Goal: Find contact information: Find contact information

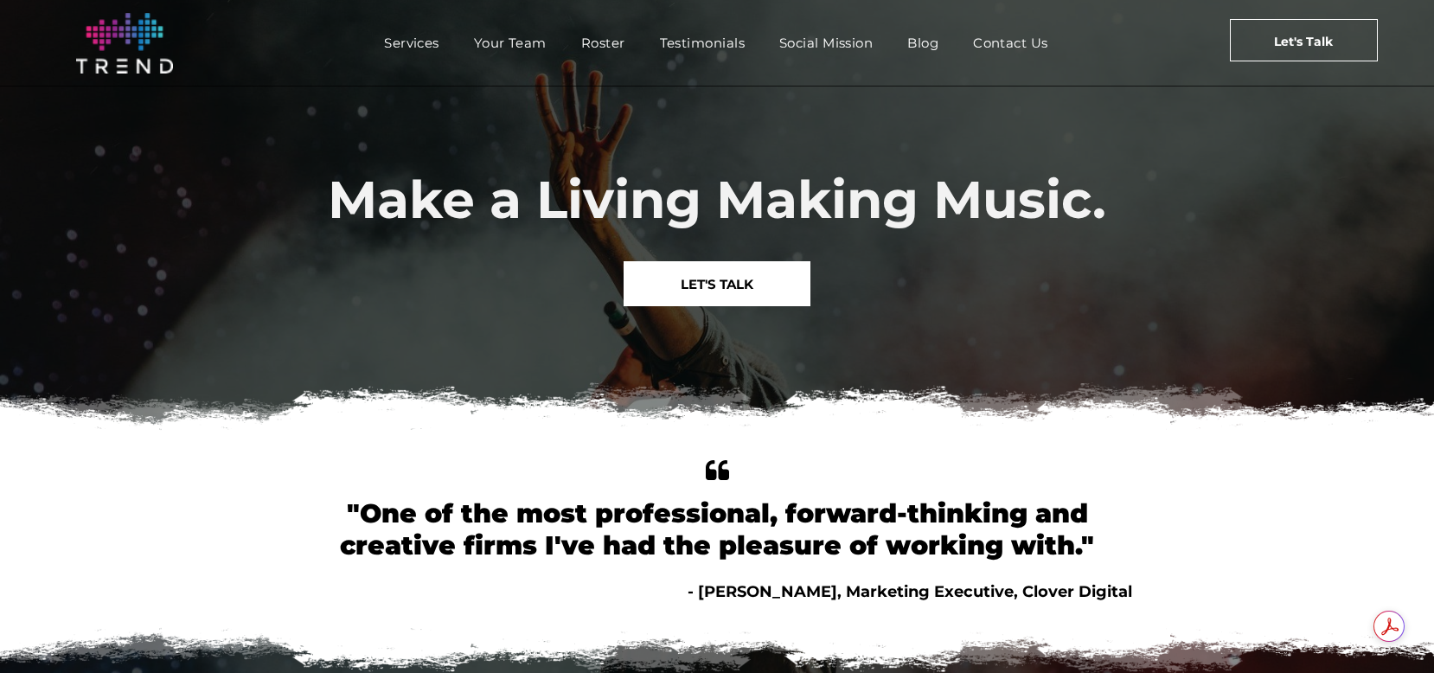
click at [489, 167] on div "Make a Living Making Music." at bounding box center [717, 188] width 830 height 101
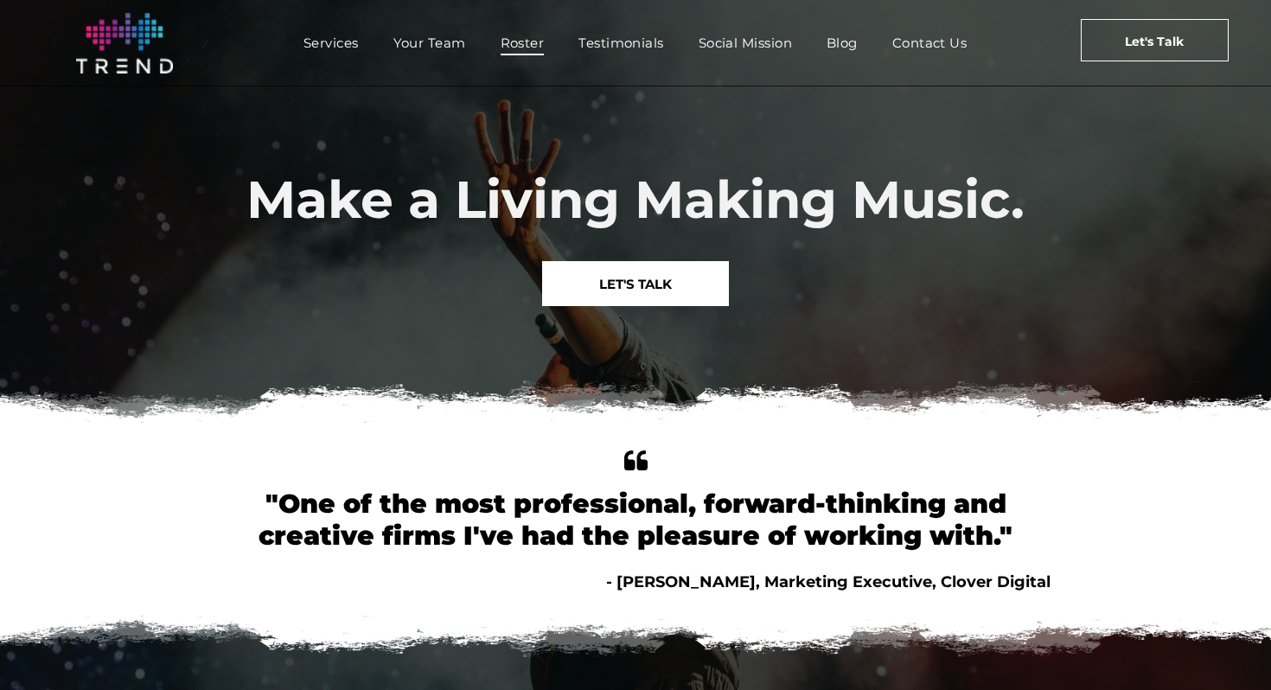
click at [516, 40] on span "Roster" at bounding box center [523, 42] width 44 height 25
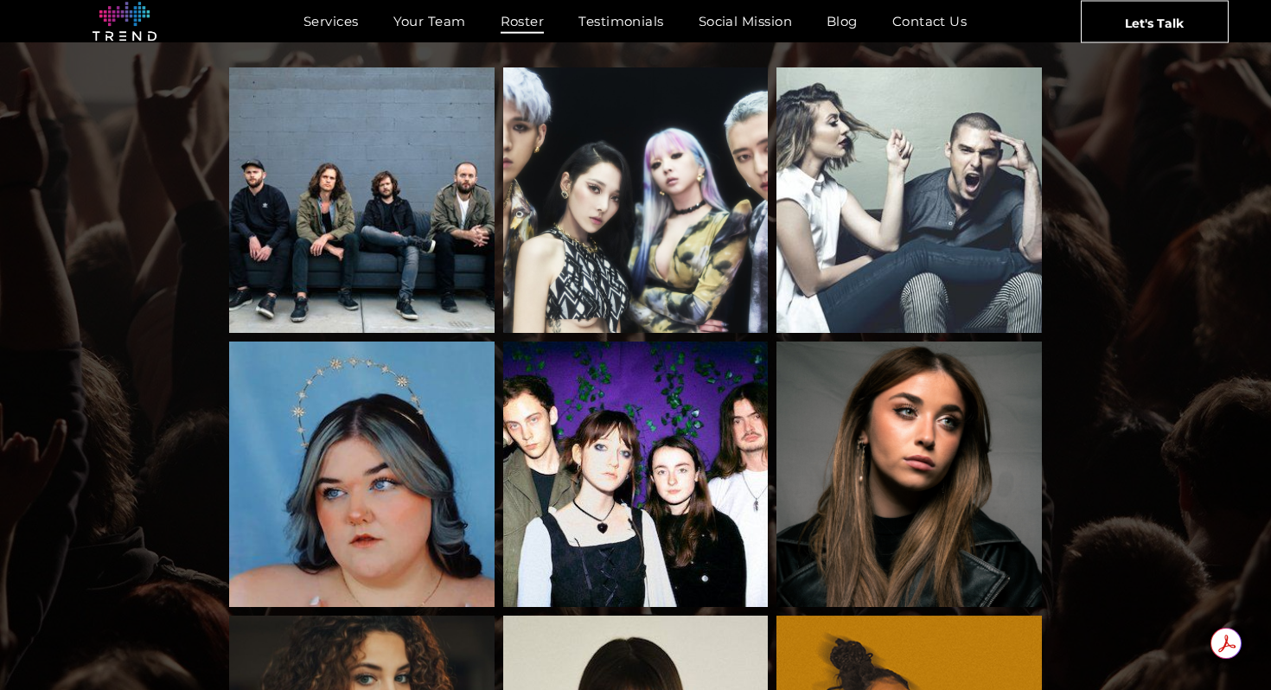
scroll to position [180, 0]
